Goal: Transaction & Acquisition: Register for event/course

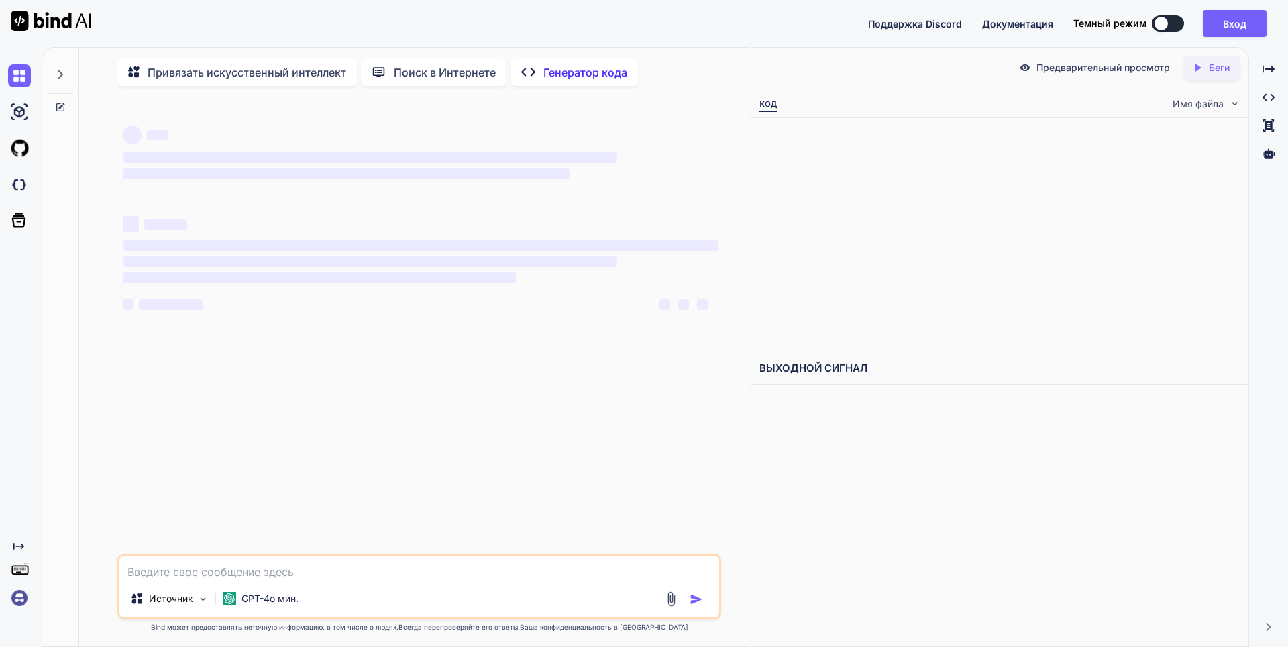
type textarea "x"
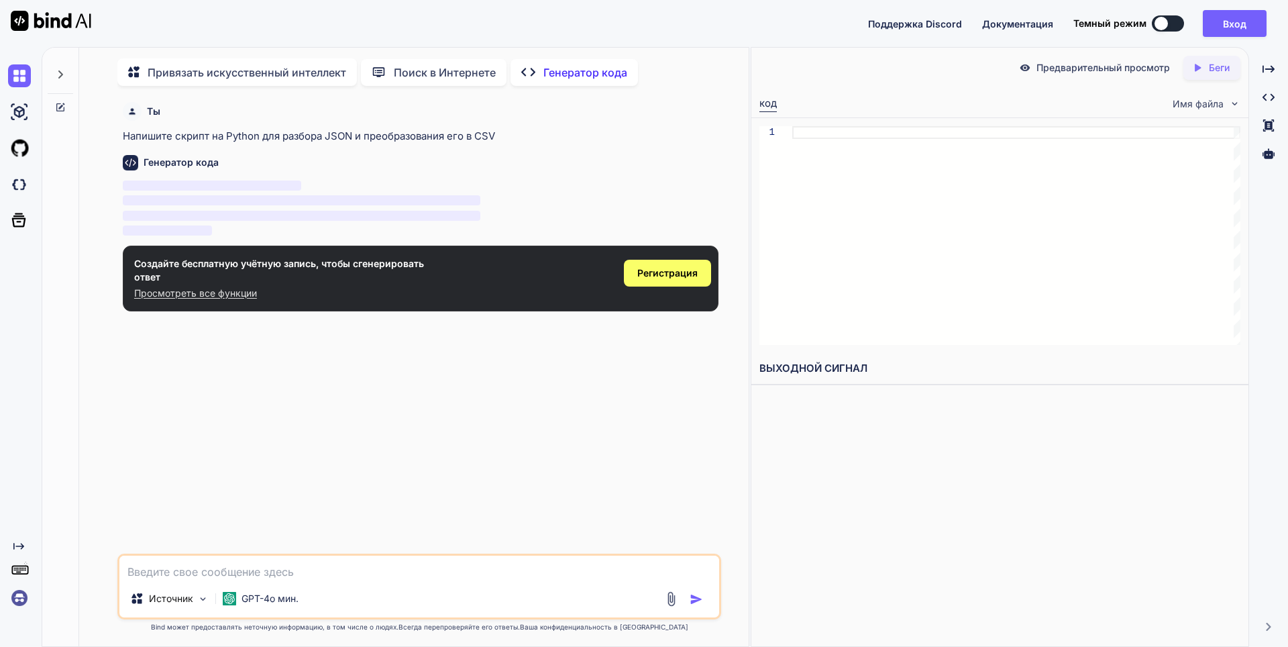
scroll to position [5, 0]
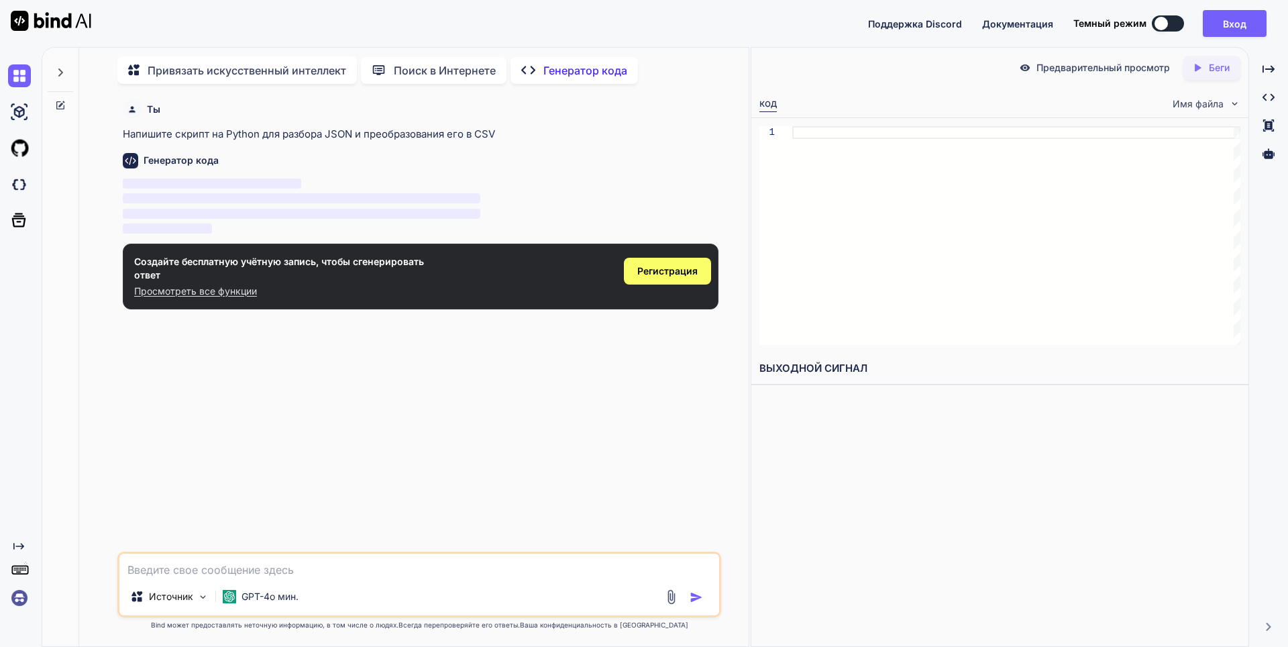
click at [399, 565] on textarea at bounding box center [419, 565] width 600 height 24
paste textarea "Loremipsu dolor sitametco adipisci elitseddoe temporincid utlabo etdolor magnaa…"
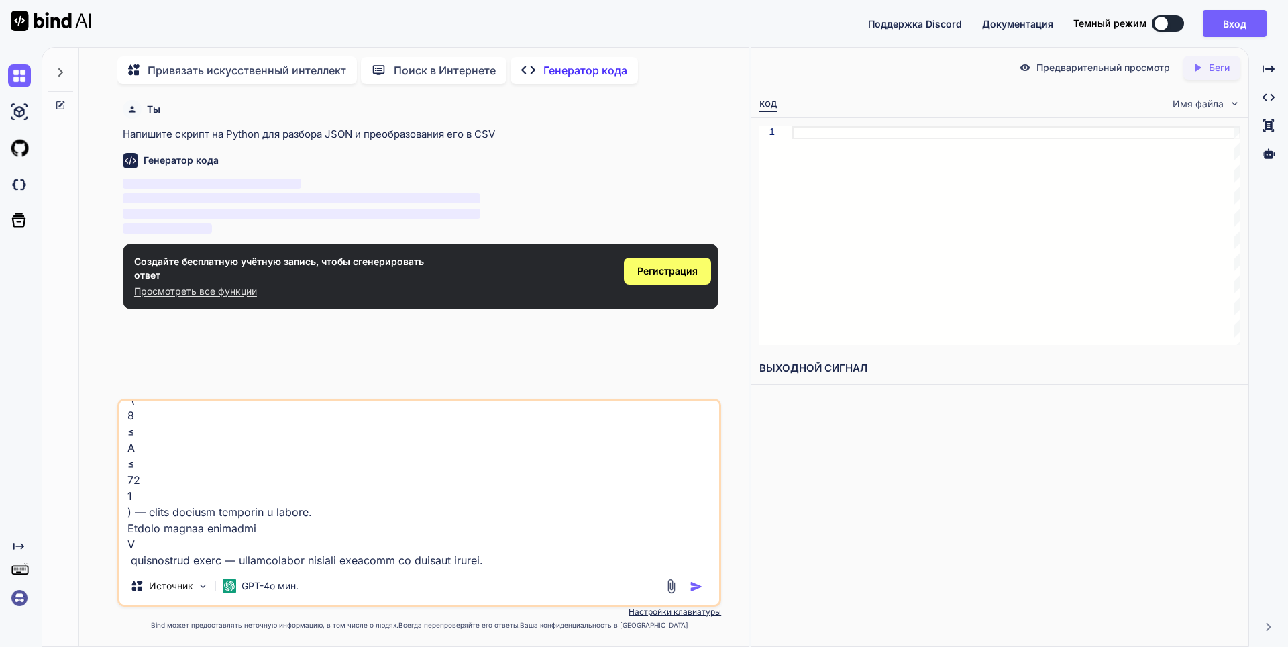
type textarea "Loremipsu dolor sitametco adipisci elitseddoe temporincid utlabo etdolor magnaa…"
click at [696, 586] on img "button" at bounding box center [696, 586] width 13 height 13
click at [667, 272] on ya-tr-span "Регистрация" at bounding box center [667, 270] width 60 height 11
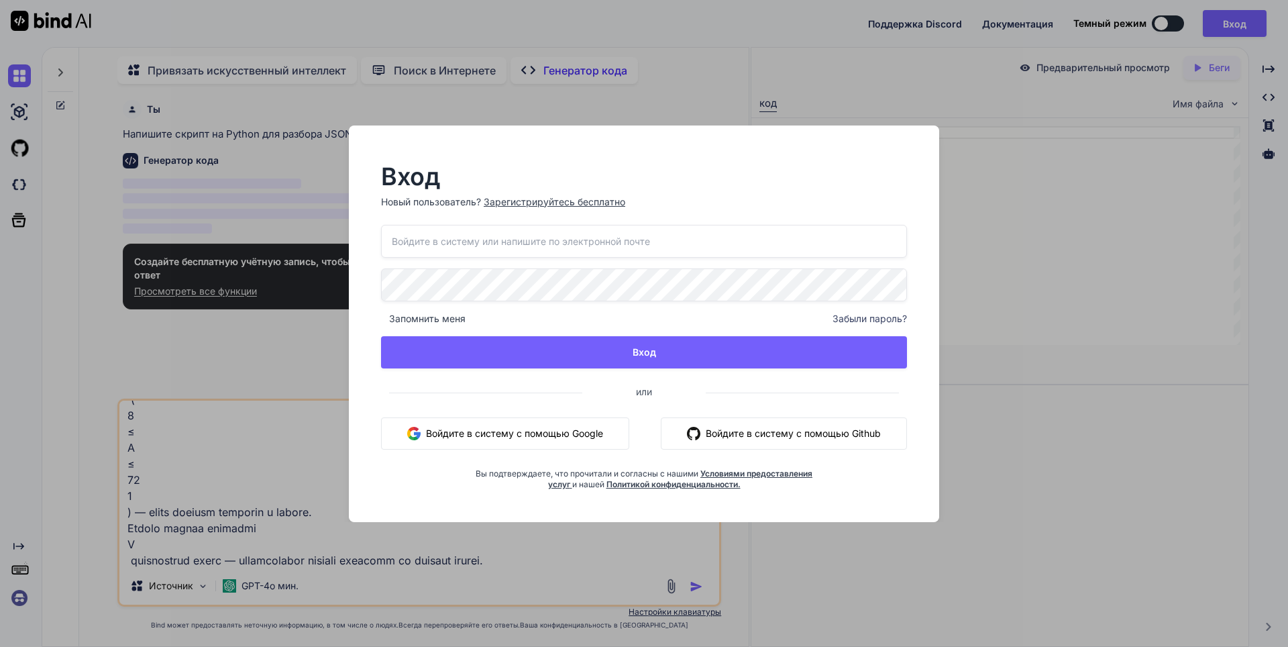
click at [573, 250] on input "email" at bounding box center [644, 241] width 526 height 33
paste input "[EMAIL_ADDRESS][DOMAIN_NAME]"
type input "[EMAIL_ADDRESS][DOMAIN_NAME]"
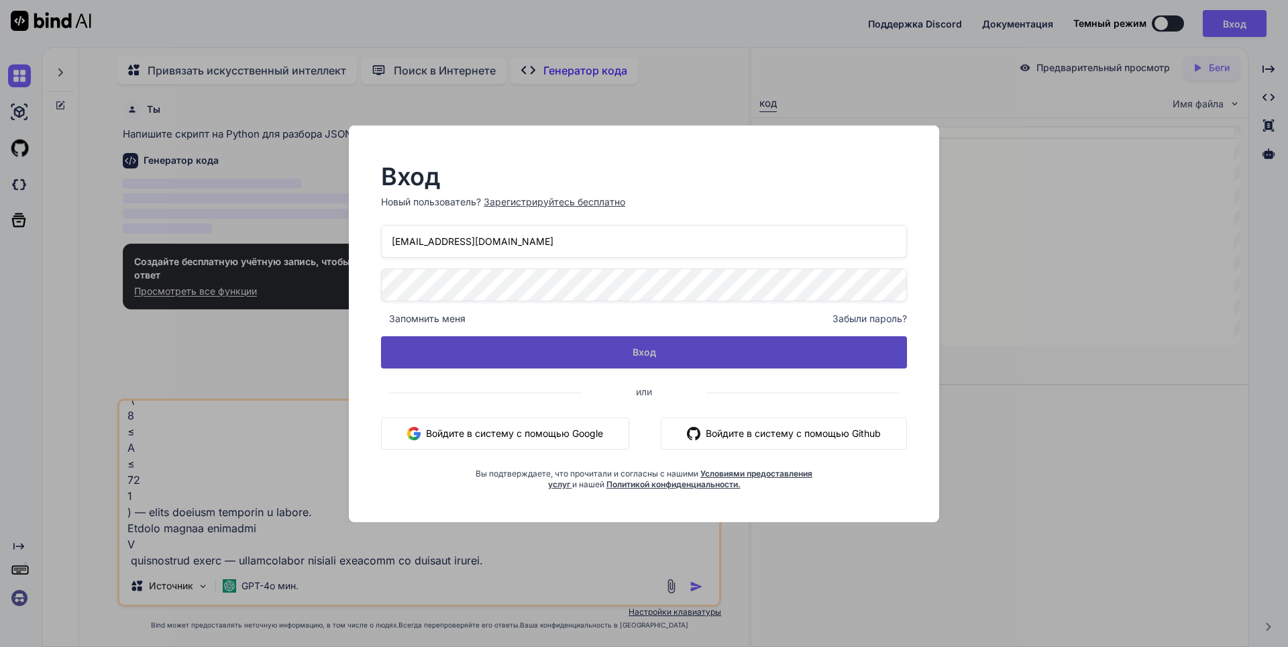
click at [671, 342] on button "Вход" at bounding box center [644, 352] width 526 height 32
click at [754, 345] on button "Вход" at bounding box center [644, 352] width 526 height 32
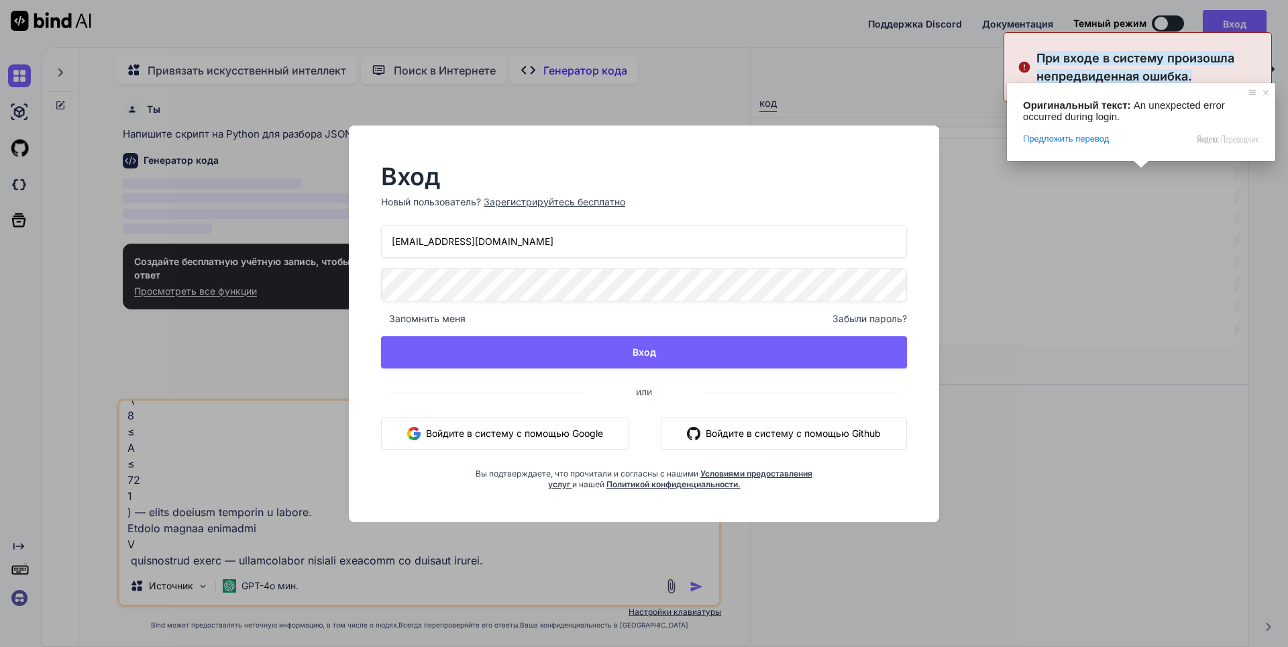
click at [1179, 59] on ya-tr-span "При входе в систему произошла непредвиденная ошибка." at bounding box center [1135, 67] width 198 height 32
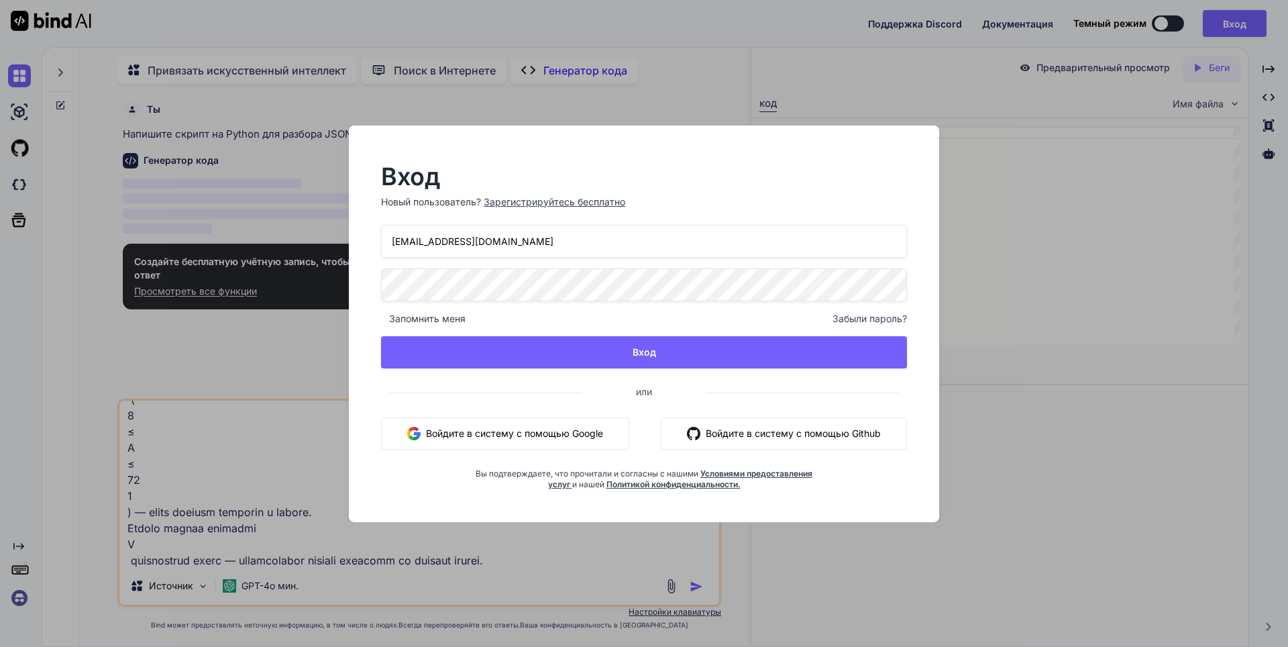
click at [606, 197] on body "Оригинальный текст: An unexpected error occurred during login. Предложить перев…" at bounding box center [644, 323] width 1288 height 647
click at [578, 201] on ya-tr-span "Зарегистрируйтесь бесплатно" at bounding box center [555, 201] width 142 height 11
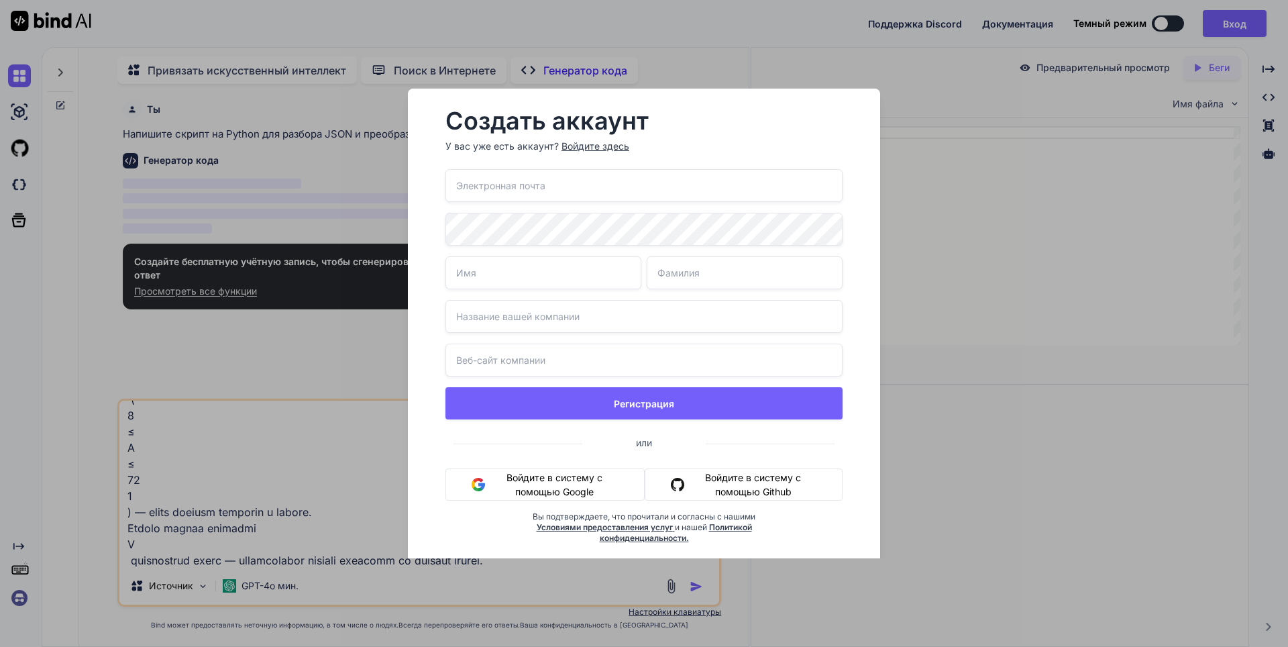
click at [578, 190] on input "email" at bounding box center [643, 185] width 397 height 33
type input "[EMAIL_ADDRESS][DOMAIN_NAME]"
click at [609, 256] on div "[EMAIL_ADDRESS][DOMAIN_NAME] Регистрация или Войдите в систему с помощью Google…" at bounding box center [643, 372] width 397 height 407
click at [488, 272] on input "text" at bounding box center [543, 272] width 196 height 33
type input "[PERSON_NAME]"
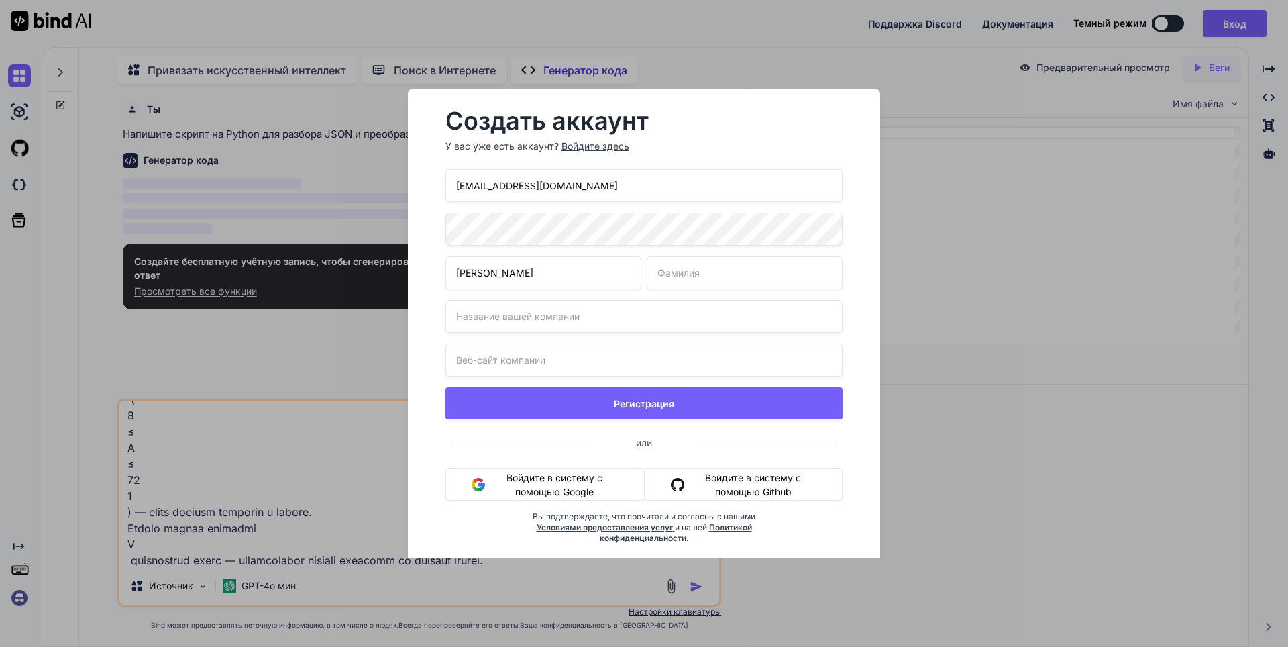
click at [681, 282] on input "text" at bounding box center [745, 272] width 196 height 33
type input "[PERSON_NAME]"
click at [657, 332] on input "text" at bounding box center [643, 316] width 397 height 33
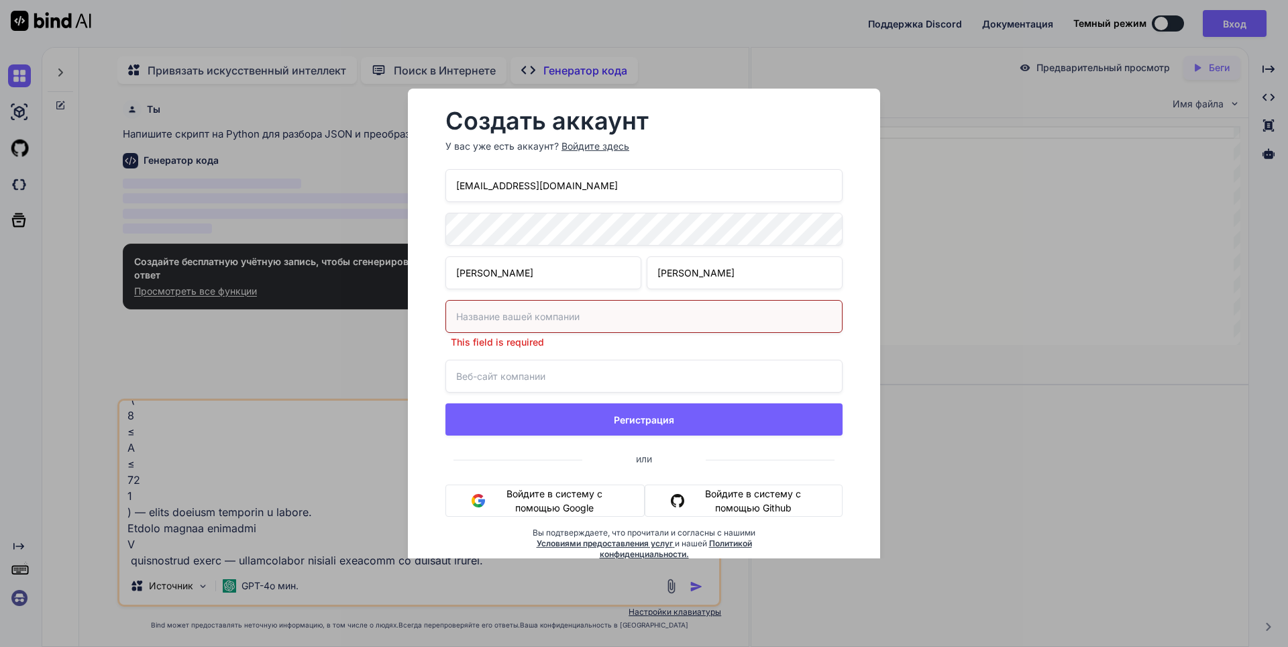
click at [636, 353] on div "[EMAIL_ADDRESS][DOMAIN_NAME] [PERSON_NAME] This field is required Регистрация и…" at bounding box center [643, 380] width 397 height 423
click at [621, 321] on input "text" at bounding box center [643, 316] width 397 height 33
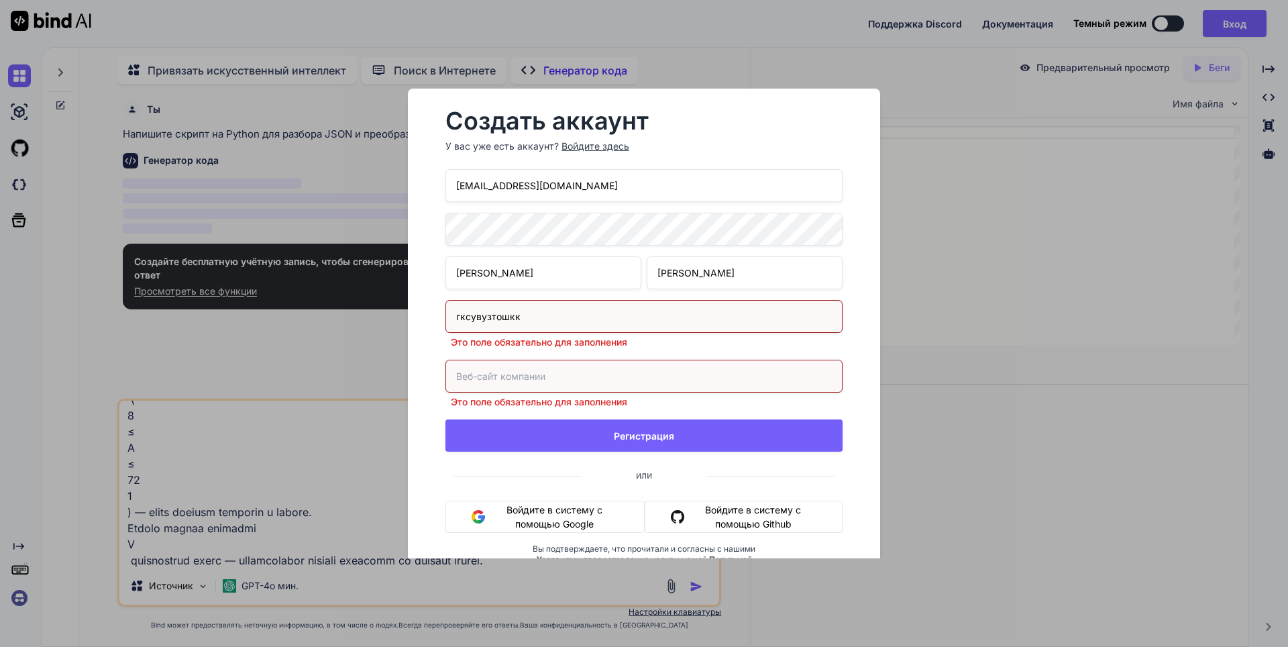
type input "гксувузтошкк"
click at [629, 383] on div "Это поле обязательно для заполнения" at bounding box center [643, 384] width 397 height 49
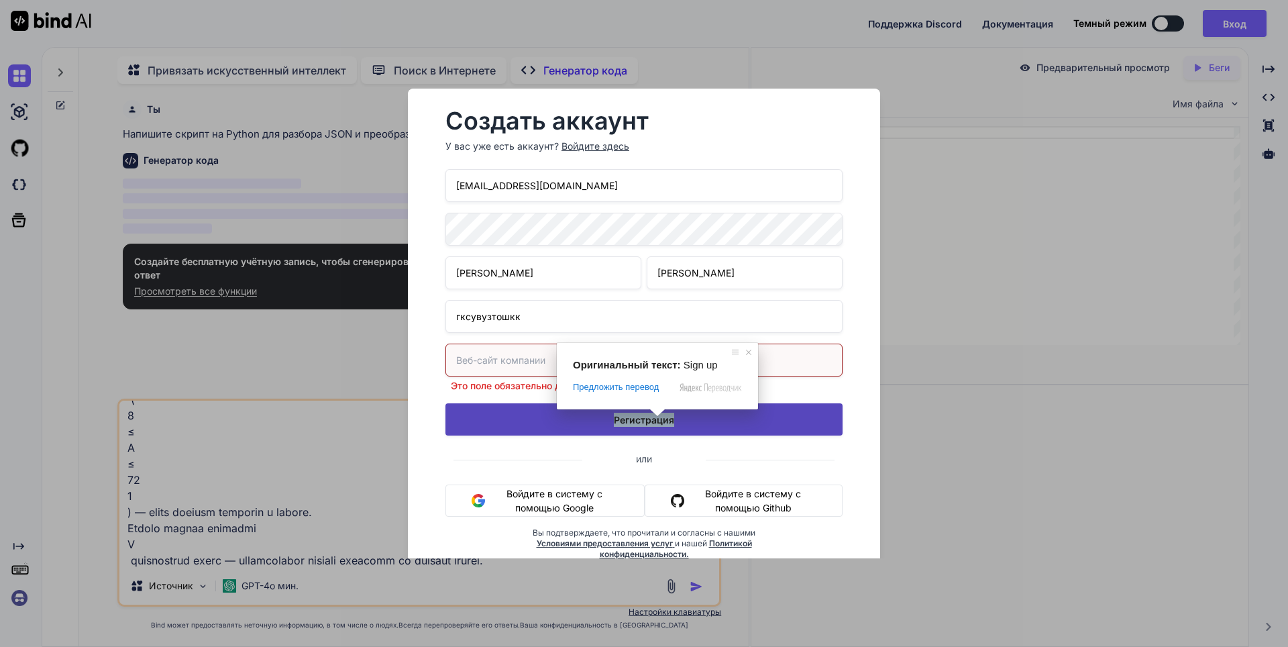
click at [657, 425] on ya-tr-span "Регистрация" at bounding box center [644, 420] width 60 height 14
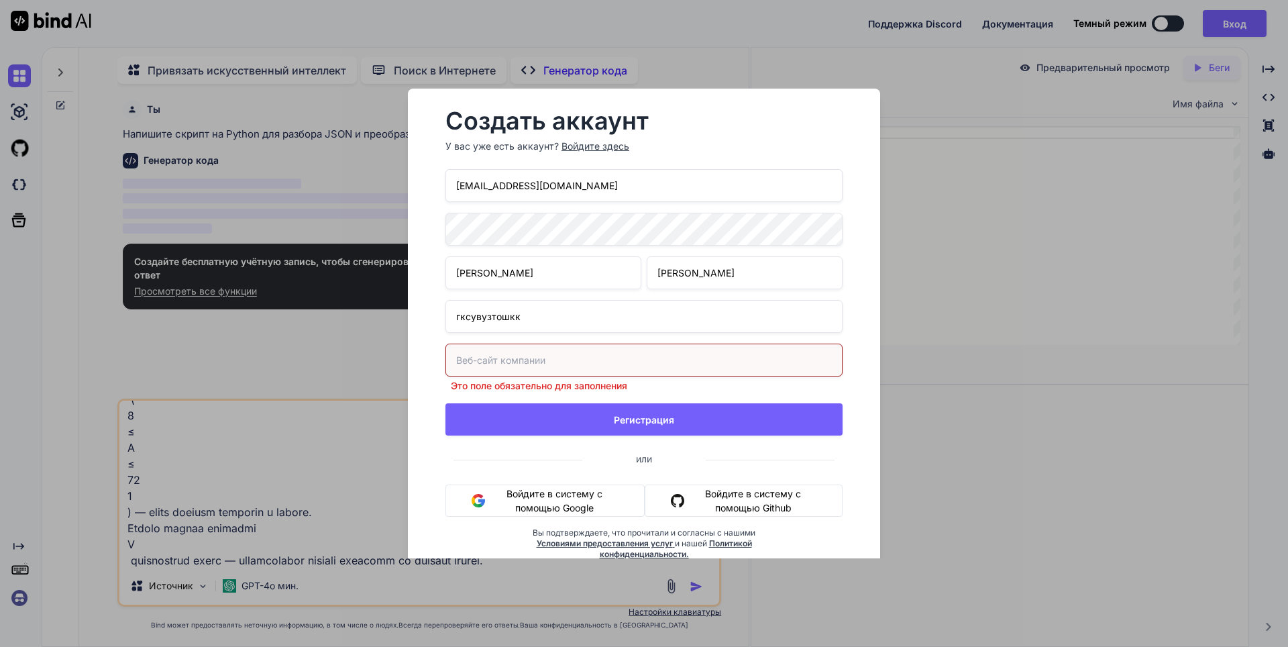
click at [576, 359] on input "text" at bounding box center [643, 359] width 397 height 33
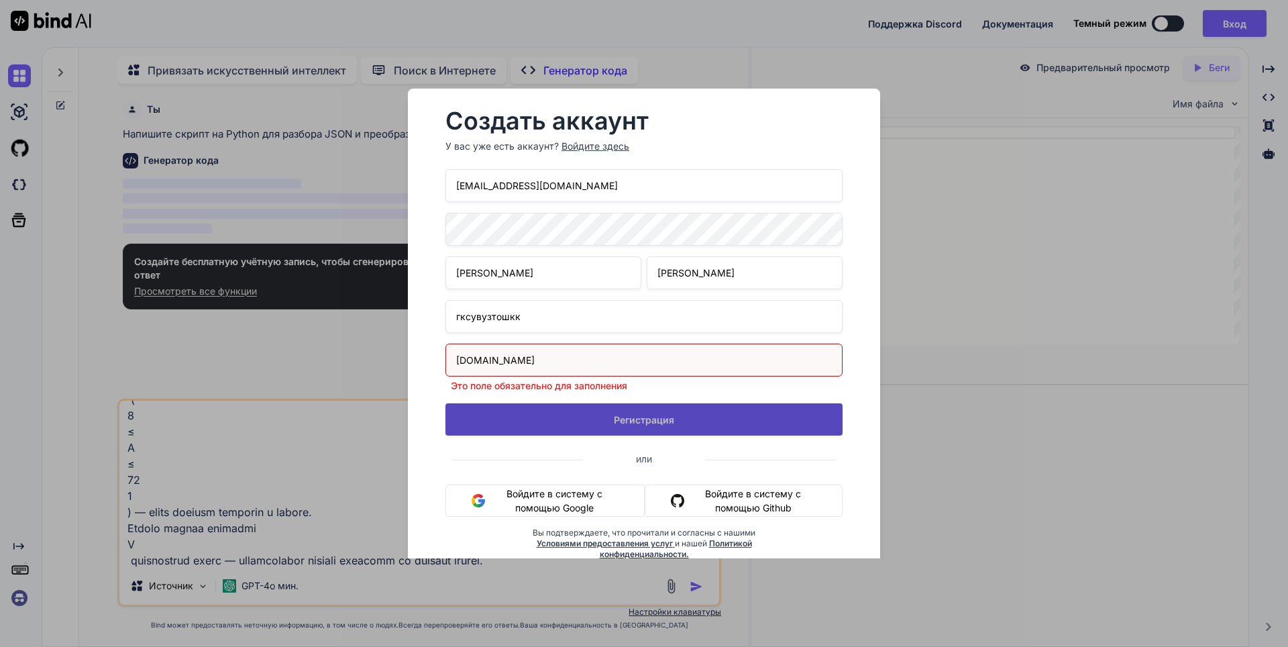
type input "[DOMAIN_NAME]"
click at [624, 417] on button "Регистрация" at bounding box center [643, 419] width 397 height 32
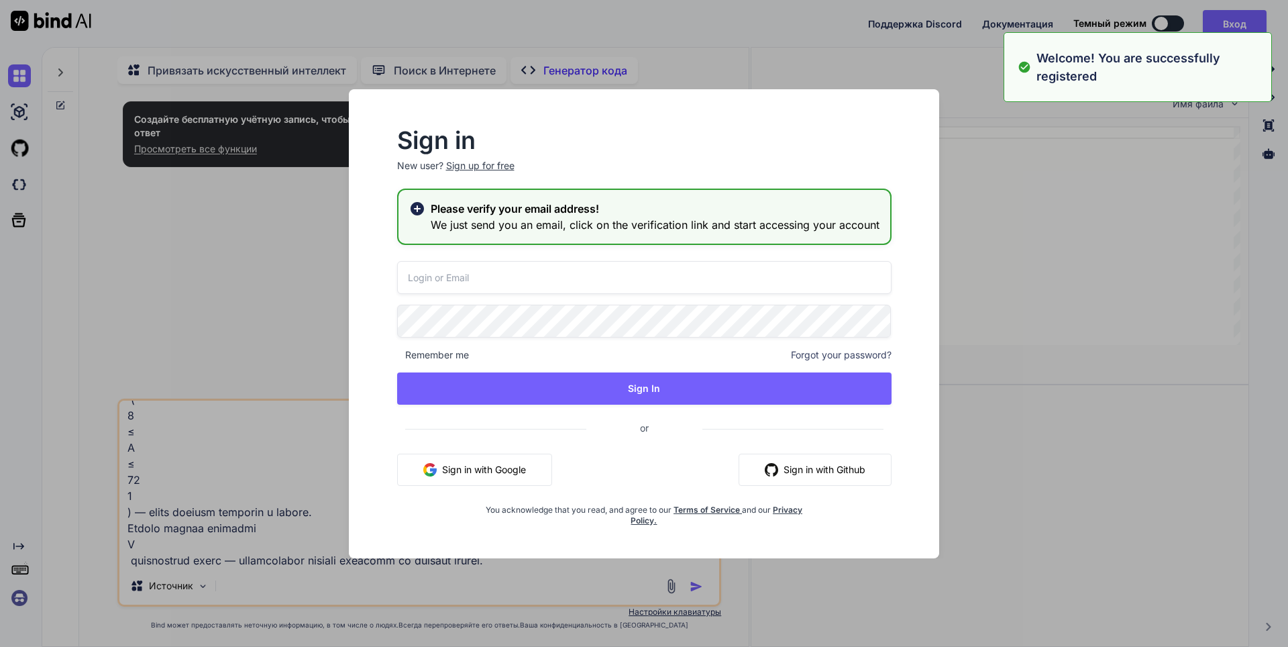
type input "[EMAIL_ADDRESS][DOMAIN_NAME]"
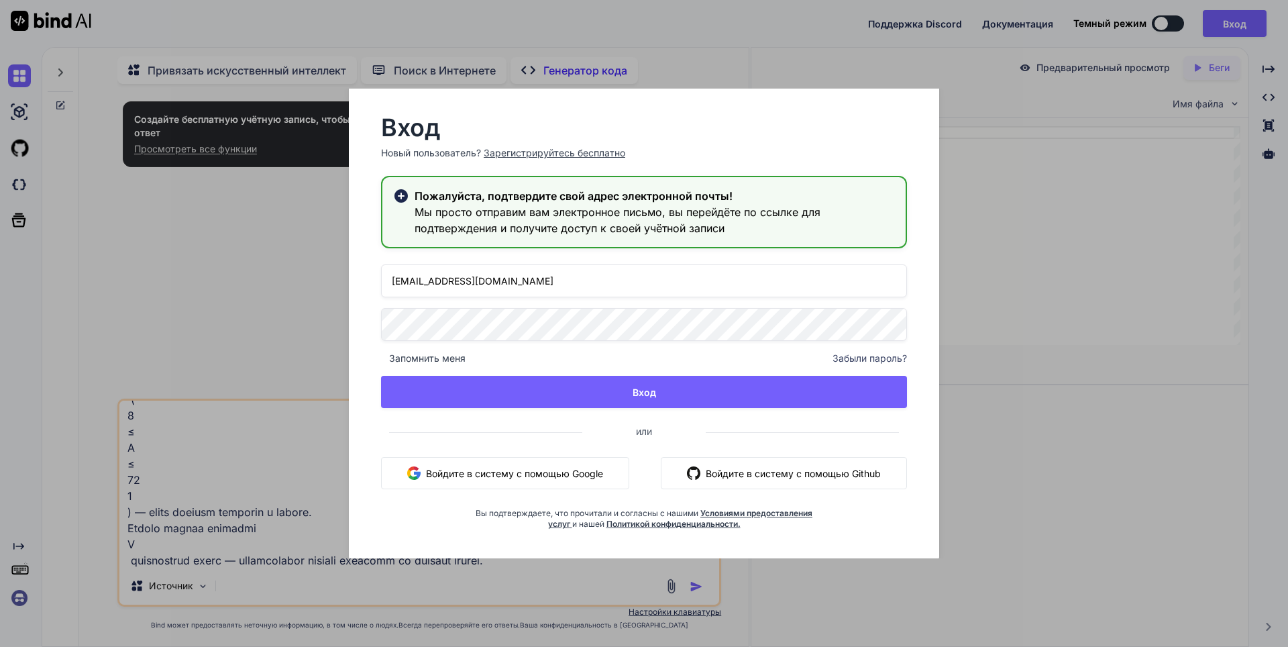
scroll to position [15, 0]
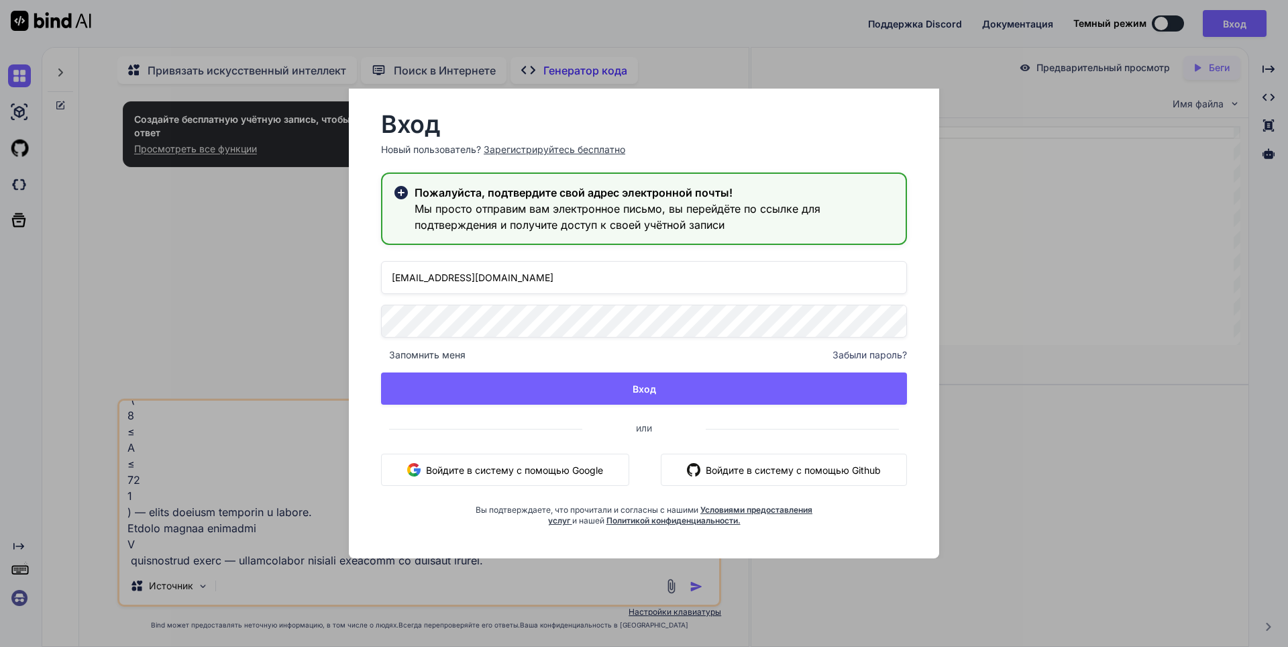
click at [715, 205] on ya-tr-span "Мы просто отправим вам электронное письмо, вы перейдёте по ссылке для подтвержд…" at bounding box center [618, 217] width 406 height 30
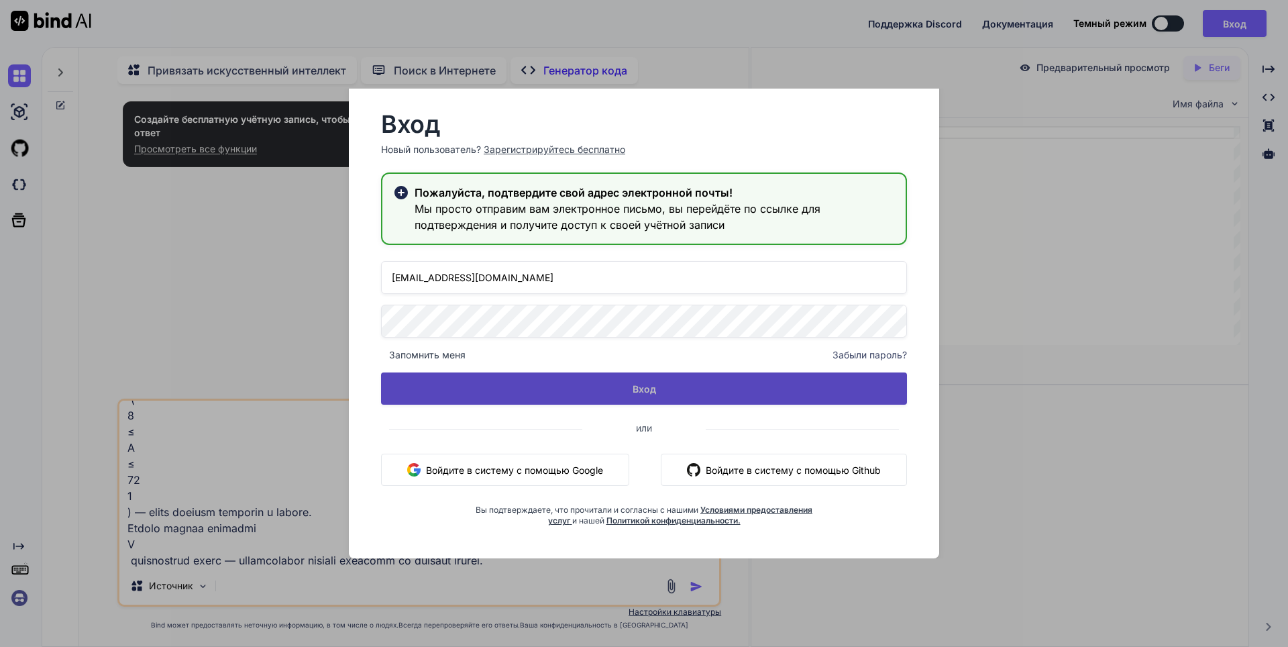
click at [659, 387] on button "Вход" at bounding box center [644, 388] width 526 height 32
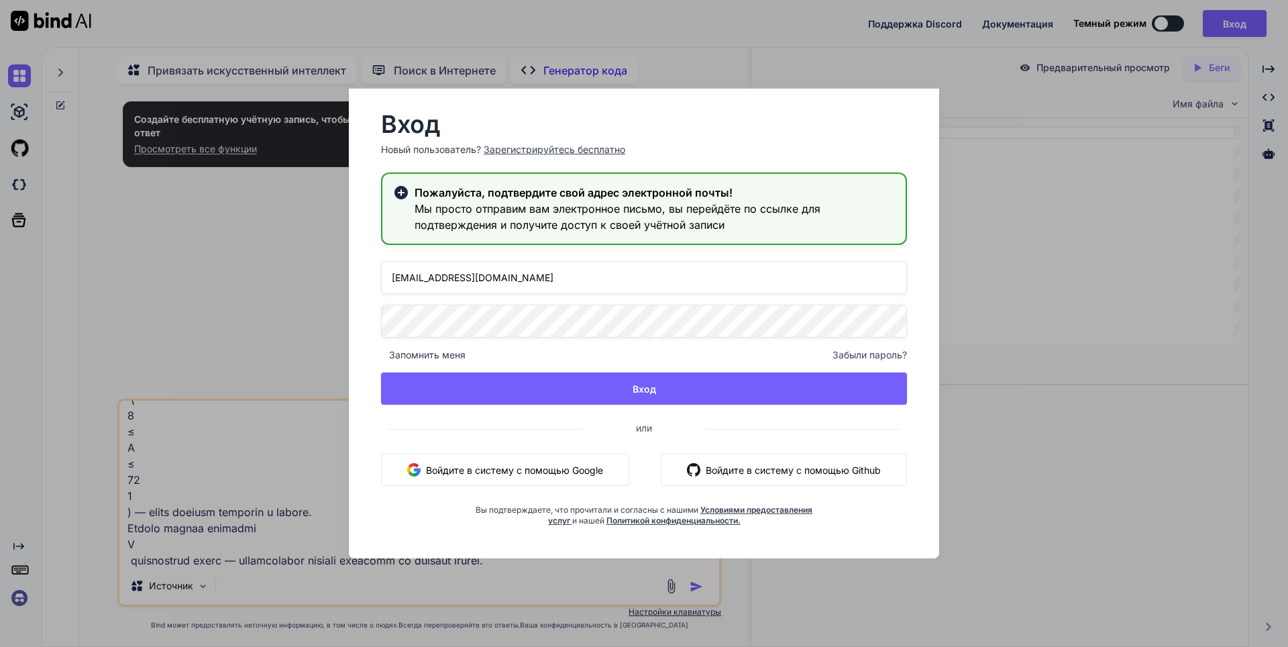
click at [402, 193] on icon at bounding box center [400, 192] width 13 height 13
click at [571, 197] on ya-tr-span "Пожалуйста, подтвердите свой адрес электронной почты!" at bounding box center [574, 192] width 318 height 13
click at [445, 202] on ya-tr-span "Мы просто отправим вам электронное письмо, вы перейдёте по ссылке для подтвержд…" at bounding box center [618, 217] width 406 height 30
click at [1146, 234] on div "Вход Новый пользователь? Зарегистрируйтесь бесплатно Пожалуйста, подтвердите св…" at bounding box center [644, 323] width 1288 height 647
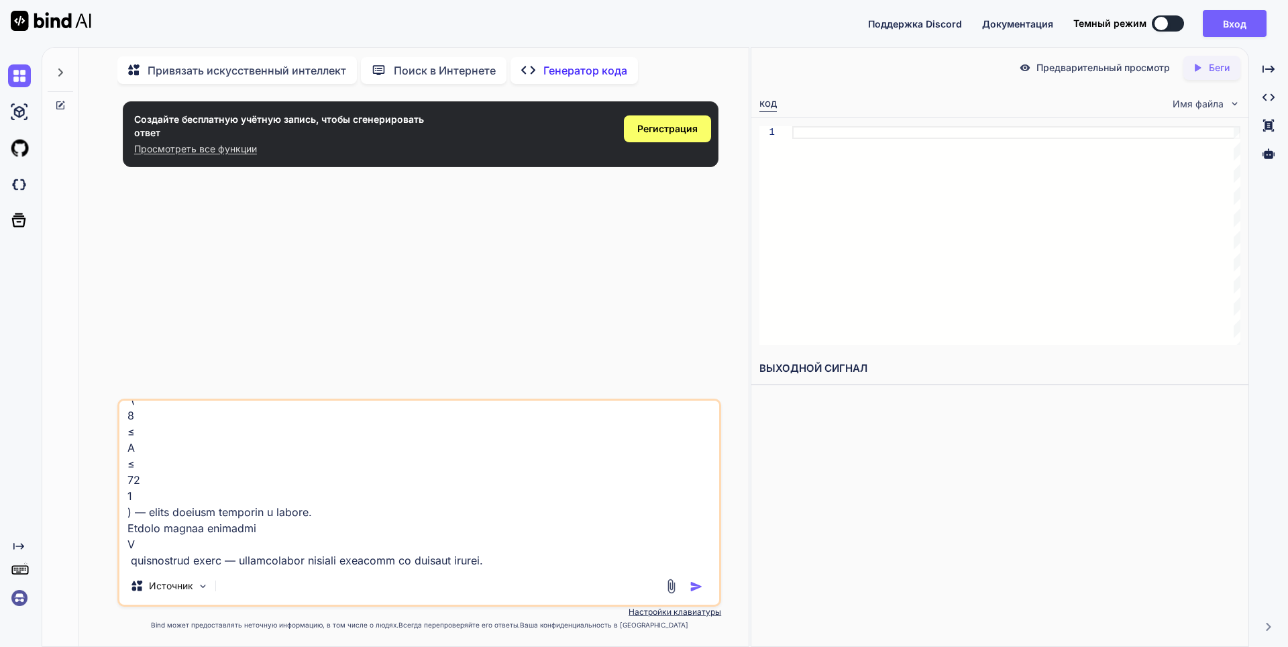
click at [698, 588] on img "button" at bounding box center [696, 586] width 13 height 13
click at [694, 586] on img "button" at bounding box center [696, 586] width 13 height 13
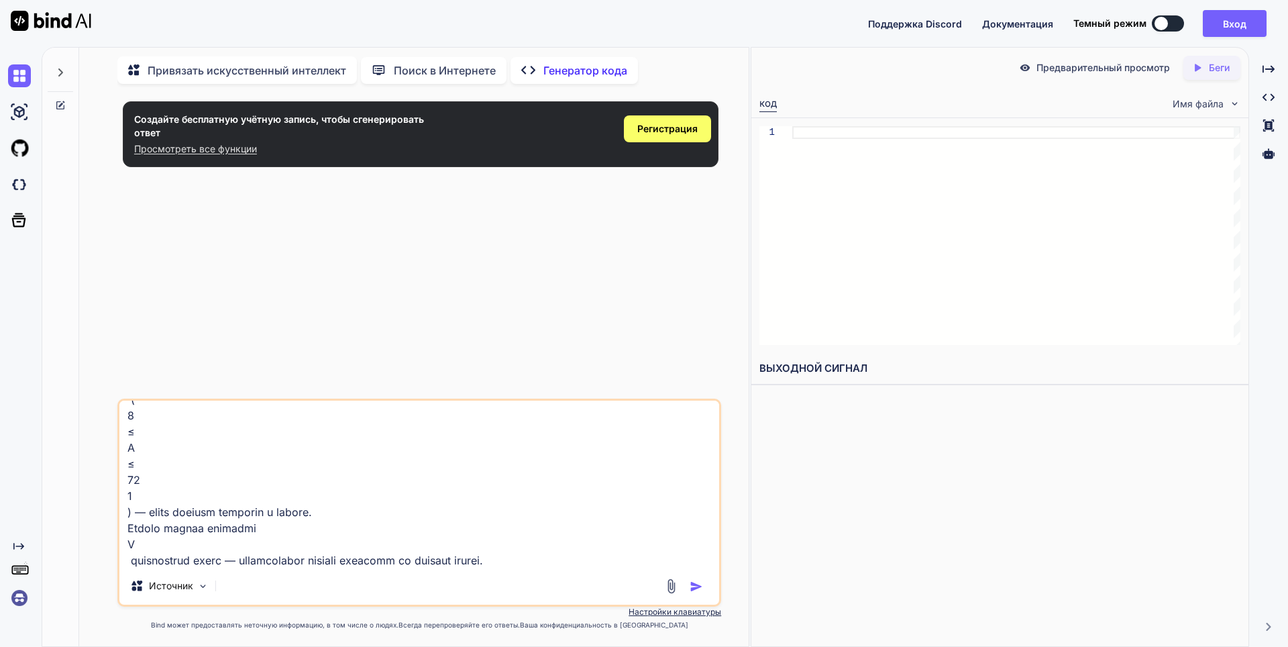
scroll to position [276, 0]
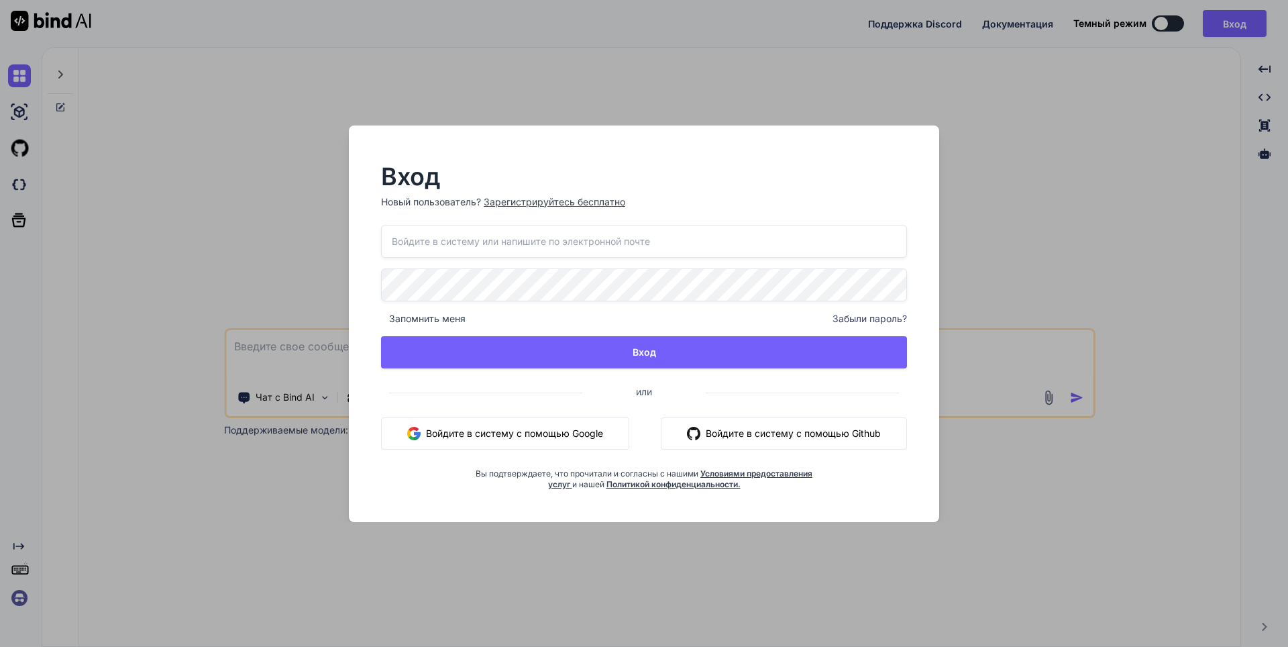
click at [481, 235] on input "email" at bounding box center [644, 241] width 526 height 33
type input "[EMAIL_ADDRESS][DOMAIN_NAME]"
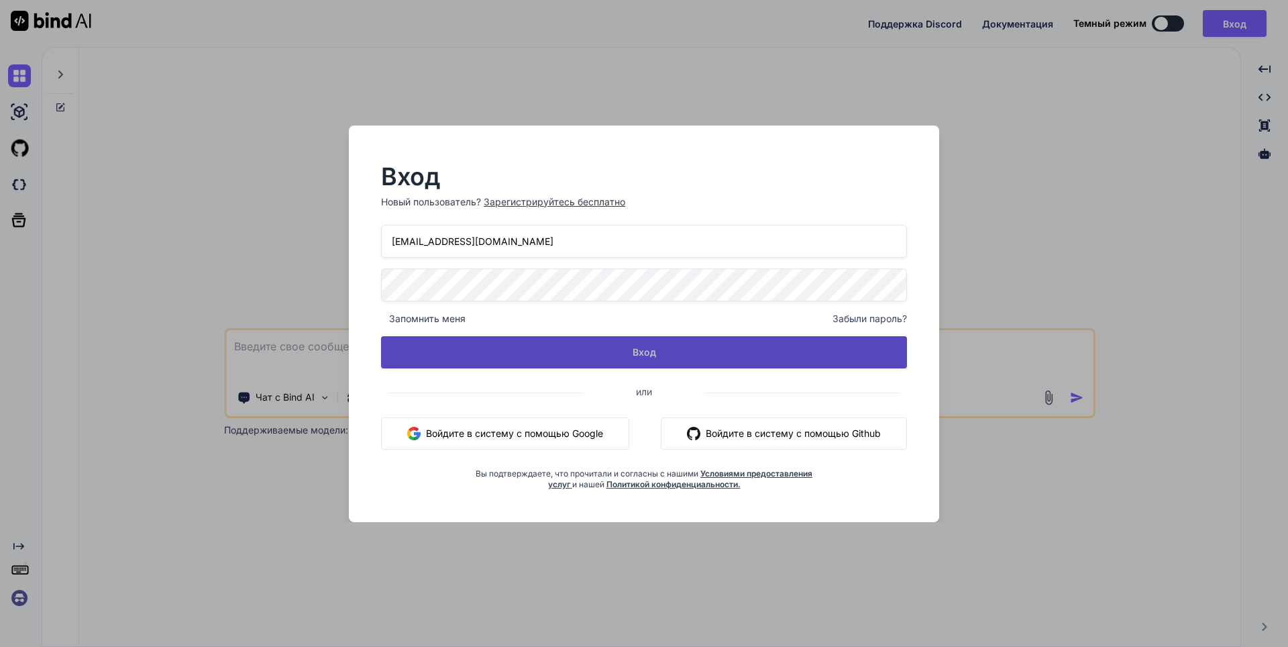
click at [612, 354] on button "Вход" at bounding box center [644, 352] width 526 height 32
